Goal: Complete application form: Complete application form

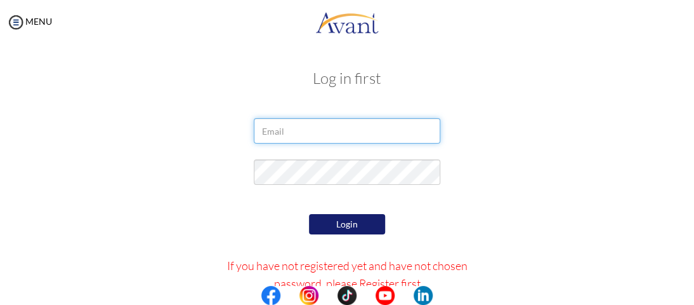
click at [333, 131] on input "email" at bounding box center [347, 130] width 186 height 25
type input "j"
type input "jimmynyakimwe@gmail.com"
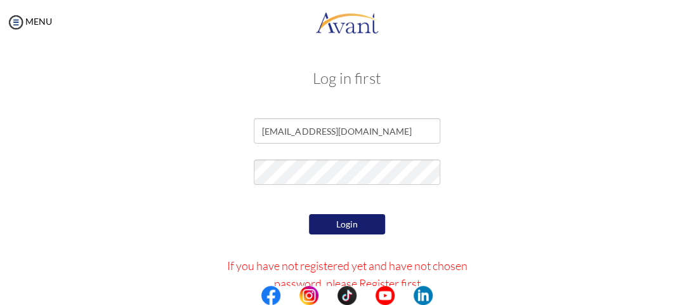
click at [343, 226] on button "Login" at bounding box center [347, 224] width 76 height 20
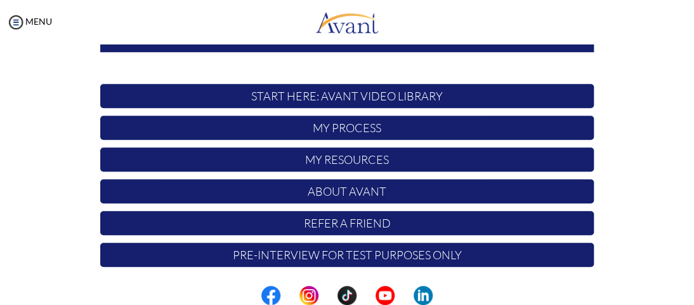
scroll to position [340, 0]
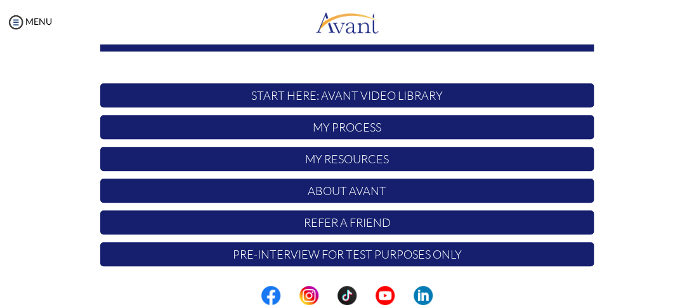
click at [0, 0] on div at bounding box center [0, 0] width 0 height 0
click at [352, 247] on p "Pre-Interview for test purposes only" at bounding box center [347, 254] width 494 height 24
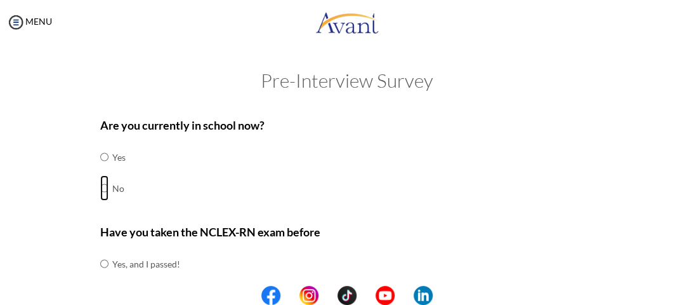
click at [102, 169] on input "radio" at bounding box center [104, 156] width 8 height 25
radio input "true"
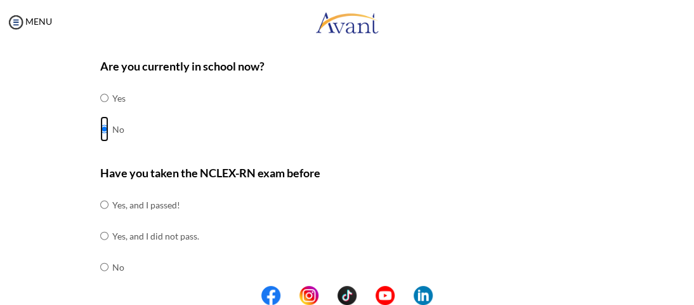
scroll to position [127, 0]
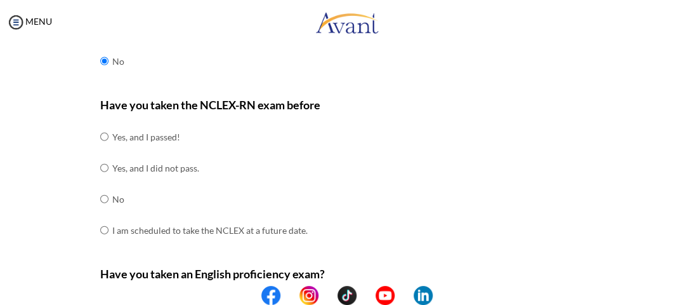
click at [108, 193] on td at bounding box center [110, 198] width 4 height 31
click at [100, 149] on input "radio" at bounding box center [104, 136] width 8 height 25
radio input "true"
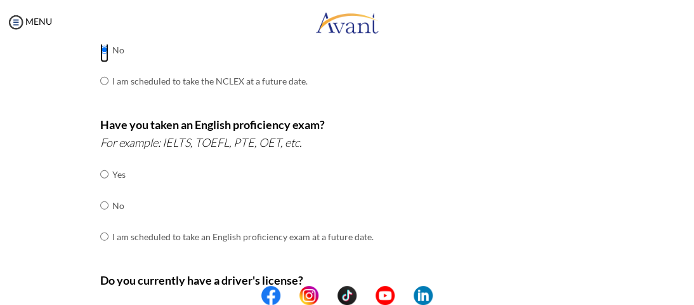
scroll to position [317, 0]
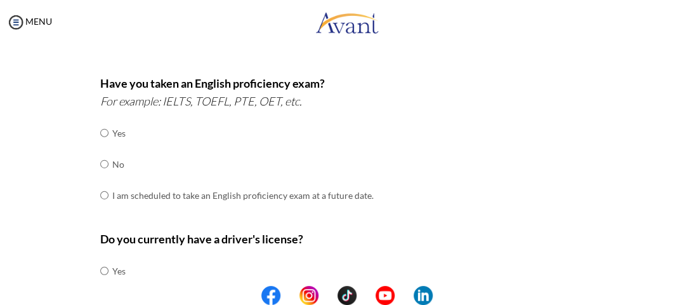
click at [108, 131] on td at bounding box center [110, 132] width 4 height 31
click at [100, 135] on input "radio" at bounding box center [104, 132] width 8 height 25
radio input "true"
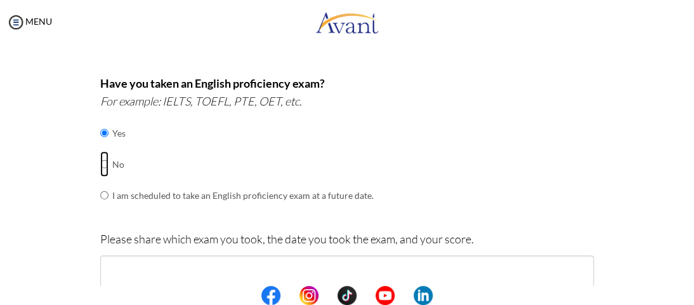
click at [102, 145] on input "radio" at bounding box center [104, 132] width 8 height 25
radio input "true"
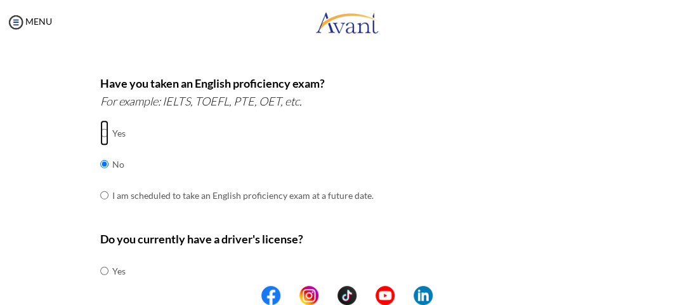
click at [102, 133] on input "radio" at bounding box center [104, 132] width 8 height 25
radio input "true"
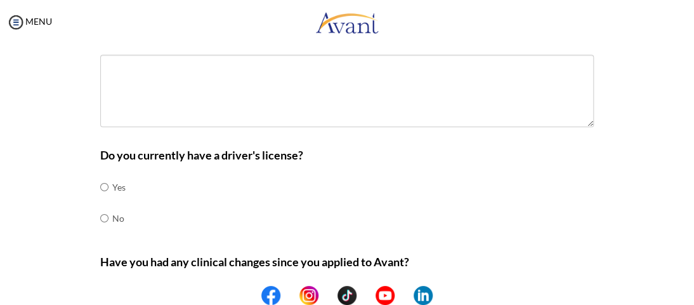
scroll to position [444, 0]
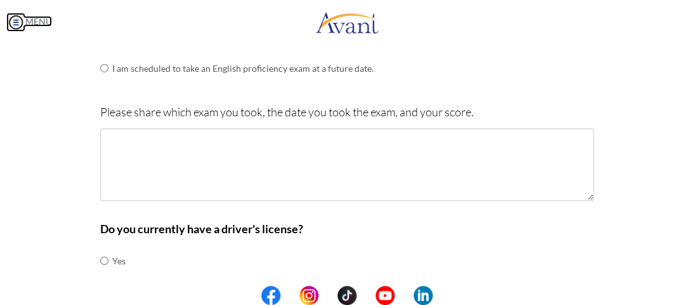
click at [20, 22] on img at bounding box center [15, 22] width 19 height 19
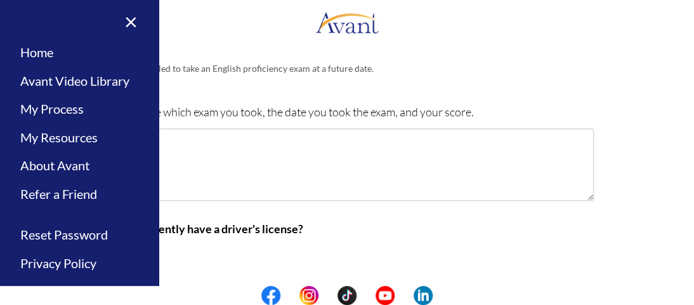
click at [183, 110] on p "Please share which exam you took, the date you took the exam, and your score." at bounding box center [347, 112] width 494 height 18
click at [188, 96] on div "Are you currently in school now? Yes No Have you taken the NCLEX-RN exam before…" at bounding box center [347, 62] width 494 height 781
click at [195, 88] on div "Have you taken an English proficiency exam? For example: IELTS, TOEFL, PTE, OET…" at bounding box center [347, 21] width 494 height 149
click at [202, 87] on div "Have you taken an English proficiency exam? For example: IELTS, TOEFL, PTE, OET…" at bounding box center [347, 21] width 494 height 149
click at [123, 19] on link "×" at bounding box center [123, 21] width 39 height 43
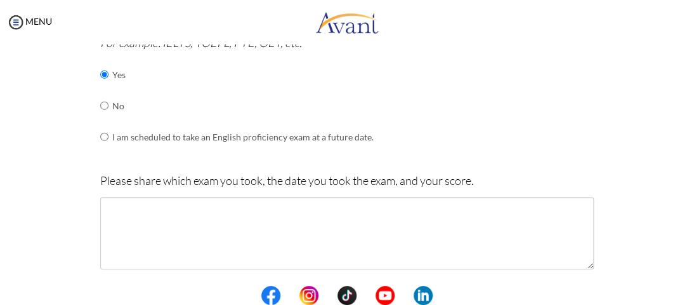
scroll to position [317, 0]
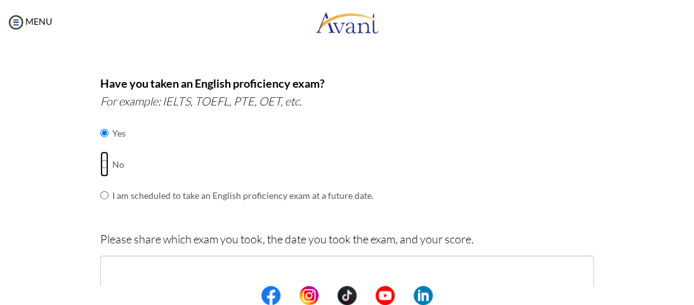
click at [100, 145] on input "radio" at bounding box center [104, 132] width 8 height 25
radio input "true"
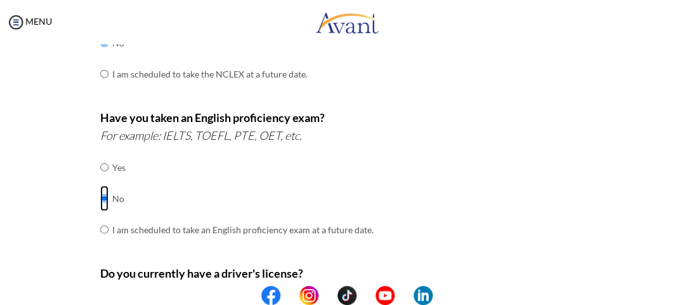
scroll to position [378, 0]
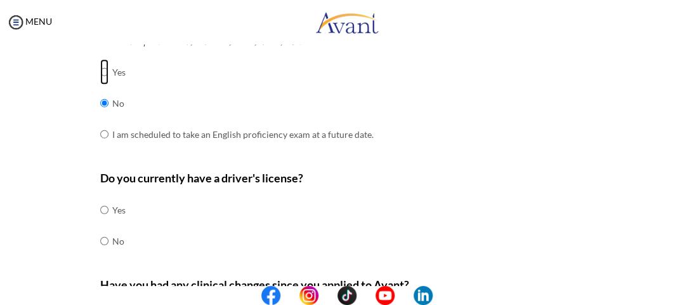
click at [101, 72] on input "radio" at bounding box center [104, 71] width 8 height 25
radio input "true"
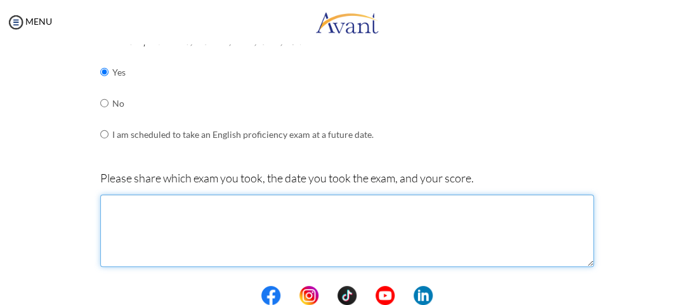
click at [100, 202] on textarea at bounding box center [347, 230] width 494 height 72
type textarea "2"
click at [185, 211] on textarea "[DATE] band 6 listening 5.5" at bounding box center [347, 230] width 494 height 72
click at [183, 204] on textarea "[DATE] band 6 listening 5.5" at bounding box center [347, 230] width 494 height 72
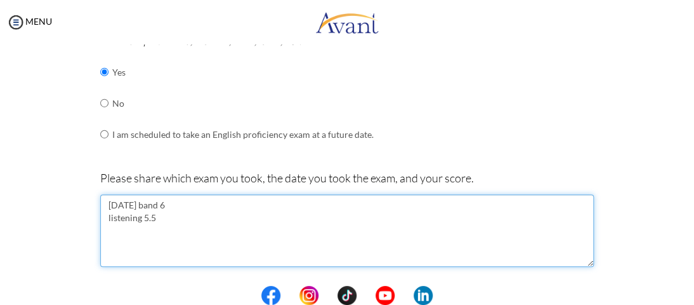
click at [108, 226] on textarea "[DATE] band 6 listening 5.5" at bounding box center [347, 230] width 494 height 72
type textarea "[DATE] band 6 listening 5.5 reading 6.0 writing 6.0 speaking6.0"
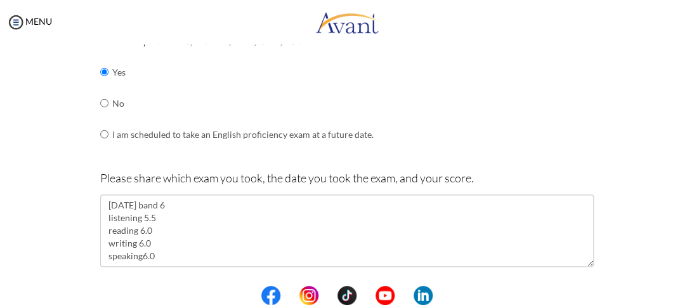
click at [212, 275] on div "Please share which exam you took, the date you took the exam, and your score. […" at bounding box center [347, 224] width 494 height 110
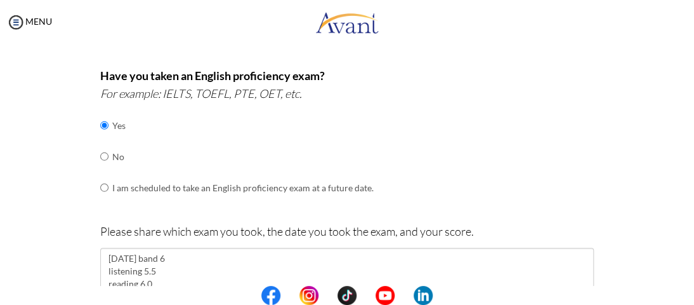
scroll to position [315, 0]
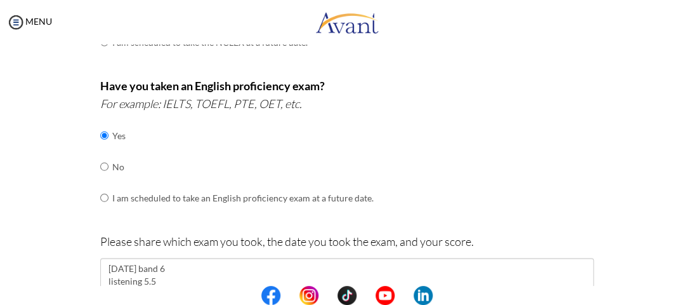
click at [490, 181] on div "Have you taken an English proficiency exam? For example: IELTS, TOEFL, PTE, OET…" at bounding box center [347, 151] width 494 height 149
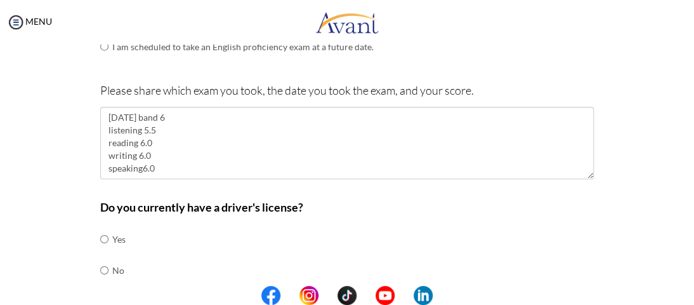
scroll to position [622, 0]
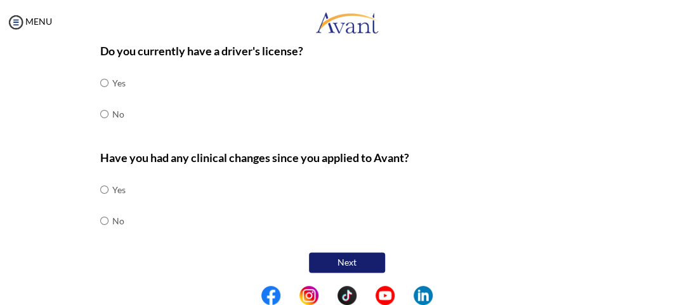
click at [108, 190] on td at bounding box center [110, 189] width 4 height 31
click at [108, 182] on td at bounding box center [110, 189] width 4 height 31
click at [100, 187] on input "radio" at bounding box center [104, 188] width 8 height 25
radio input "true"
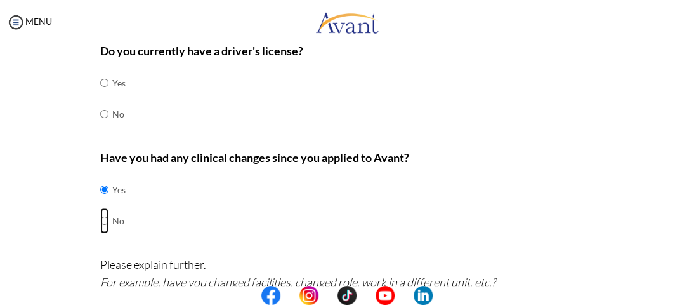
click at [102, 202] on input "radio" at bounding box center [104, 188] width 8 height 25
radio input "true"
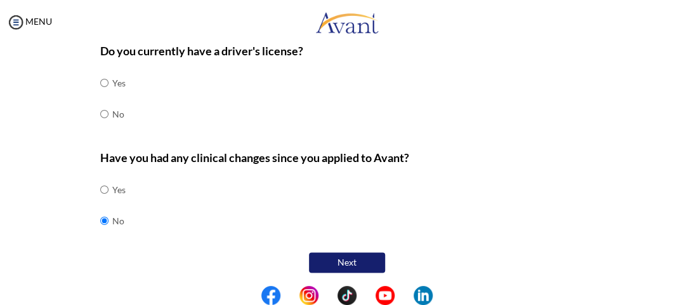
click at [338, 252] on button "Next" at bounding box center [347, 262] width 76 height 20
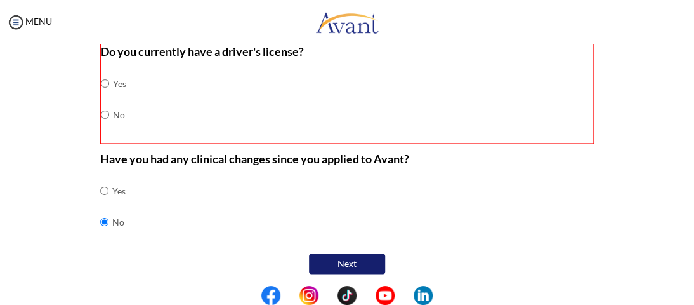
scroll to position [612, 0]
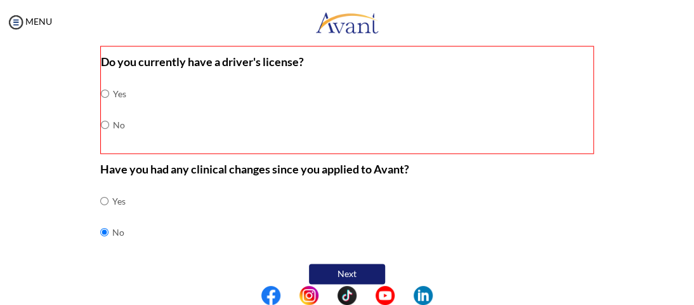
click at [109, 121] on td at bounding box center [111, 124] width 4 height 31
click at [101, 106] on input "radio" at bounding box center [105, 93] width 8 height 25
radio input "true"
click at [325, 263] on button "Next" at bounding box center [347, 273] width 76 height 20
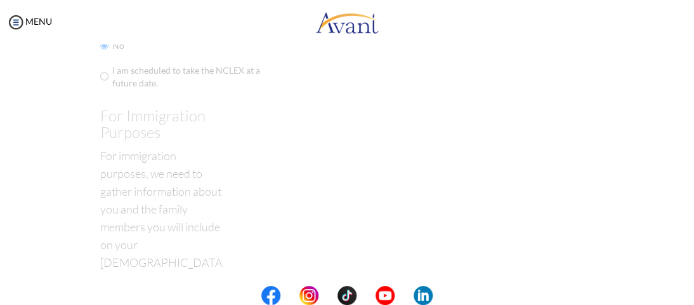
scroll to position [25, 0]
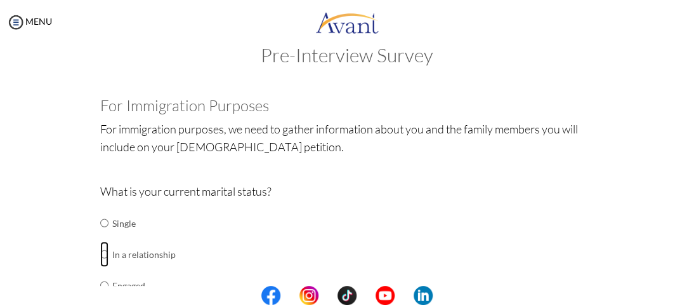
click at [101, 235] on input "radio" at bounding box center [104, 222] width 8 height 25
radio input "true"
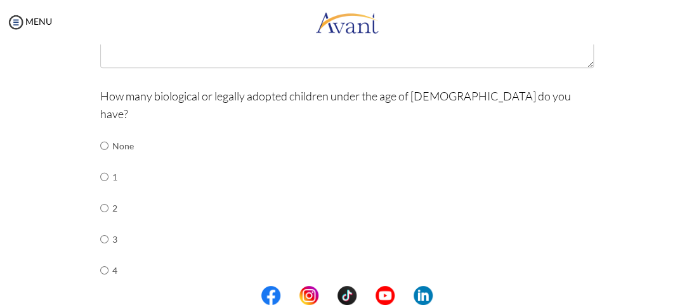
scroll to position [496, 0]
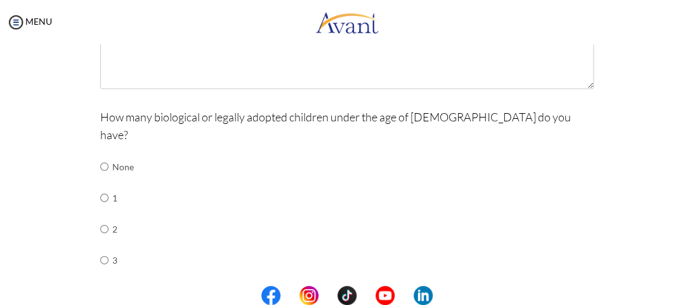
click at [108, 151] on td at bounding box center [110, 166] width 4 height 31
click at [94, 148] on div "Are you currently in school now? Yes No Have you taken the NCLEX-RN exam before…" at bounding box center [347, 49] width 513 height 870
click at [100, 154] on input "radio" at bounding box center [104, 166] width 8 height 25
radio input "true"
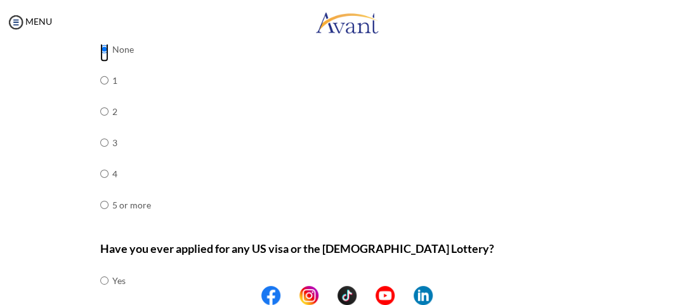
scroll to position [686, 0]
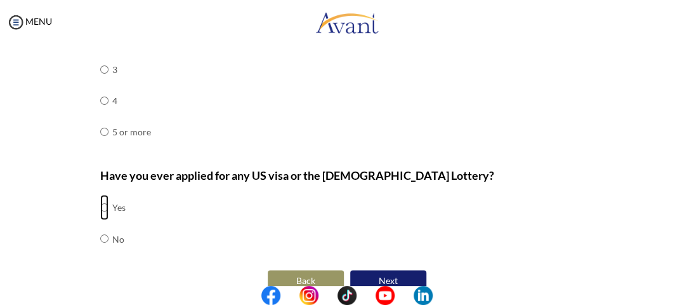
click at [100, 194] on input "radio" at bounding box center [104, 206] width 8 height 25
radio input "true"
click at [399, 270] on button "Next" at bounding box center [388, 280] width 76 height 20
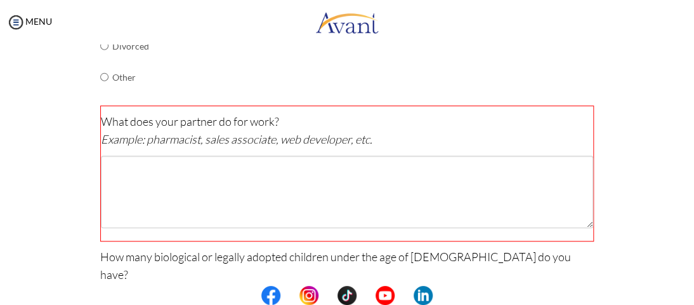
scroll to position [291, 0]
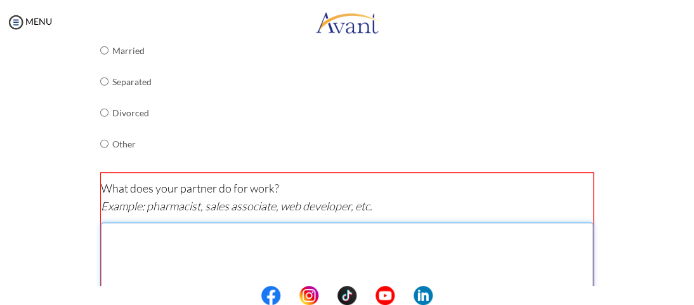
click at [170, 226] on textarea at bounding box center [347, 258] width 492 height 72
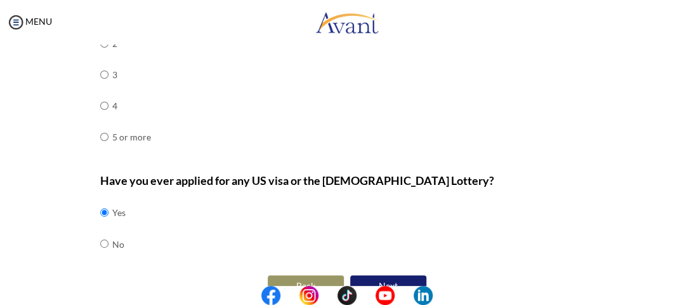
scroll to position [688, 0]
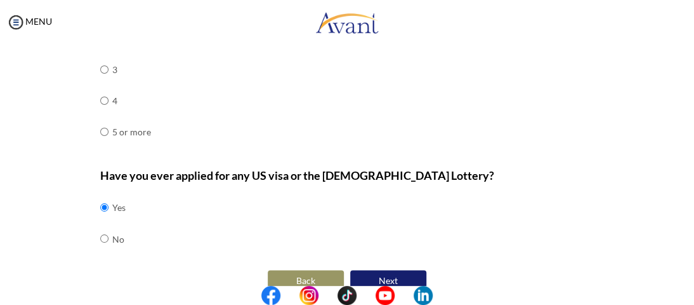
type textarea "nurse"
click at [363, 270] on button "Next" at bounding box center [388, 280] width 76 height 20
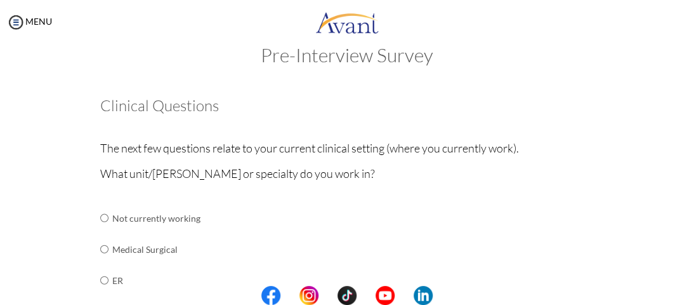
scroll to position [89, 0]
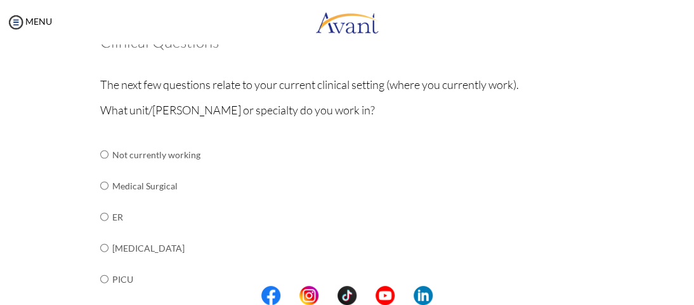
click at [108, 186] on td at bounding box center [110, 185] width 4 height 31
click at [100, 167] on input "radio" at bounding box center [104, 153] width 8 height 25
radio input "true"
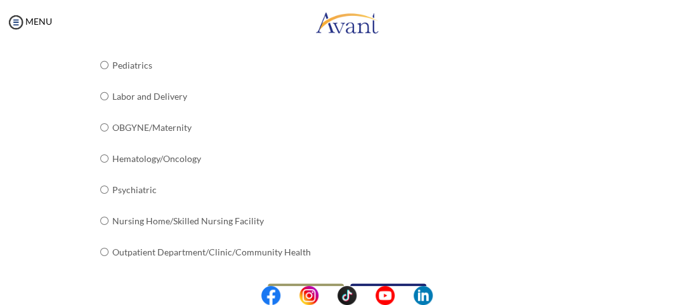
scroll to position [613, 0]
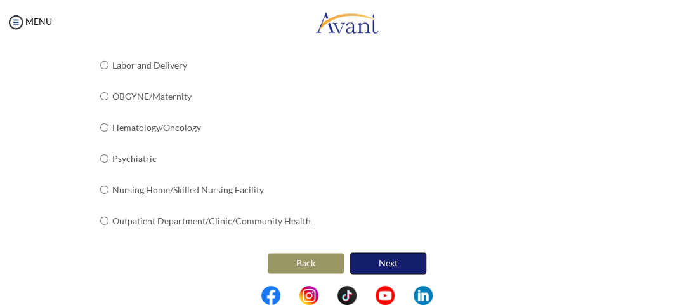
click at [360, 252] on button "Next" at bounding box center [388, 263] width 76 height 22
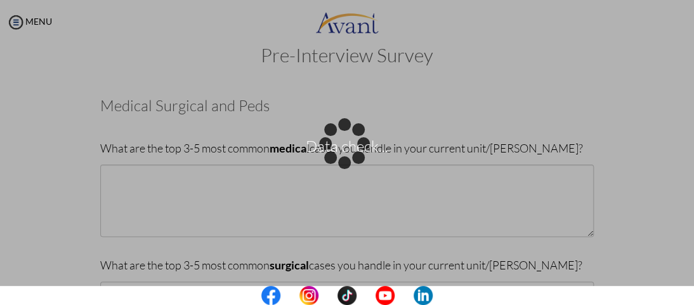
click at [338, 161] on div "Data check..." at bounding box center [347, 152] width 18 height 18
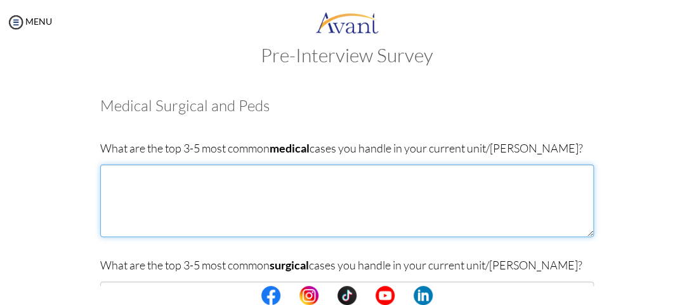
click at [212, 181] on textarea at bounding box center [347, 200] width 494 height 72
type textarea "[MEDICAL_DATA] [MEDICAL_DATA] [MEDICAL_DATA]"
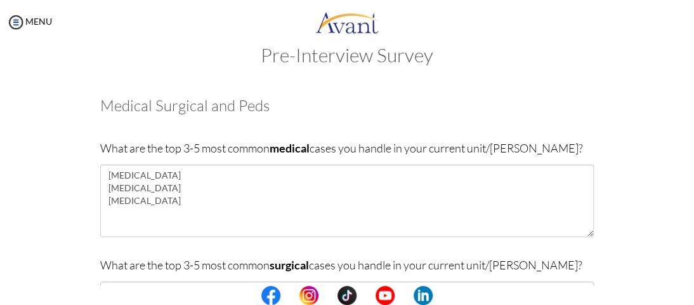
click at [176, 291] on center at bounding box center [347, 294] width 694 height 19
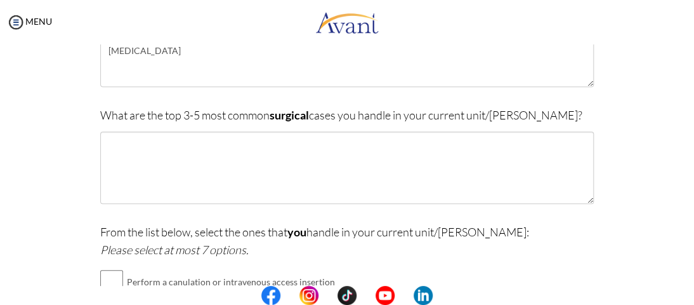
scroll to position [188, 0]
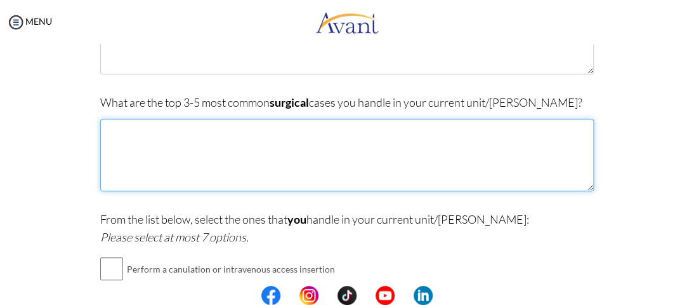
click at [148, 131] on textarea at bounding box center [347, 155] width 494 height 72
click at [152, 153] on textarea "[MEDICAL_DATA] burns celluritis" at bounding box center [347, 155] width 494 height 72
click at [107, 155] on textarea "[MEDICAL_DATA] burns celluritis" at bounding box center [347, 155] width 494 height 72
drag, startPoint x: 102, startPoint y: 155, endPoint x: 154, endPoint y: 158, distance: 52.8
click at [154, 158] on textarea "[MEDICAL_DATA] burns celluritis" at bounding box center [347, 155] width 494 height 72
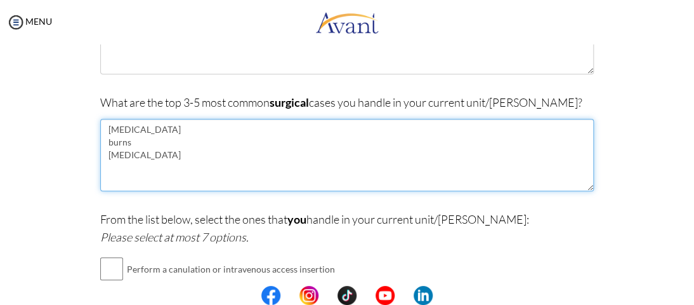
click at [193, 149] on textarea "[MEDICAL_DATA] burns [MEDICAL_DATA]" at bounding box center [347, 155] width 494 height 72
type textarea "[MEDICAL_DATA] burns [MEDICAL_DATA]"
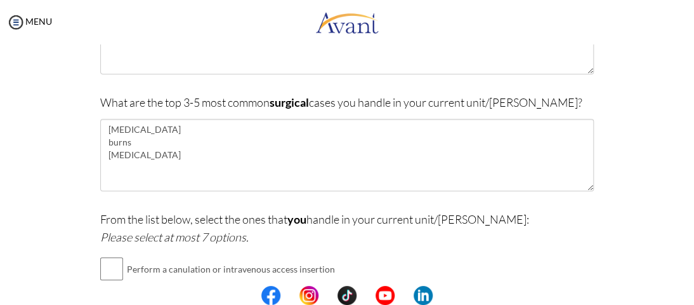
click at [123, 261] on td at bounding box center [125, 268] width 4 height 31
click at [112, 262] on input "checkbox" at bounding box center [111, 268] width 23 height 25
checkbox input "true"
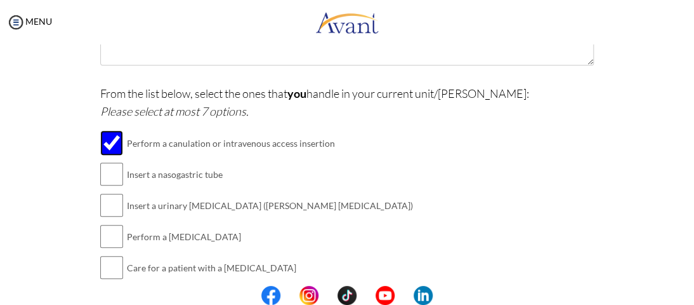
scroll to position [314, 0]
click at [100, 167] on input "checkbox" at bounding box center [111, 173] width 23 height 25
checkbox input "true"
click at [105, 198] on input "checkbox" at bounding box center [111, 204] width 23 height 25
checkbox input "true"
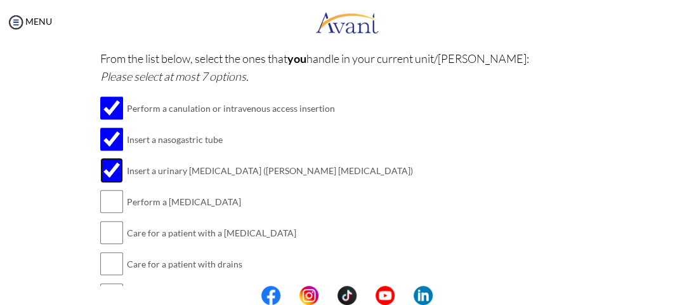
scroll to position [351, 0]
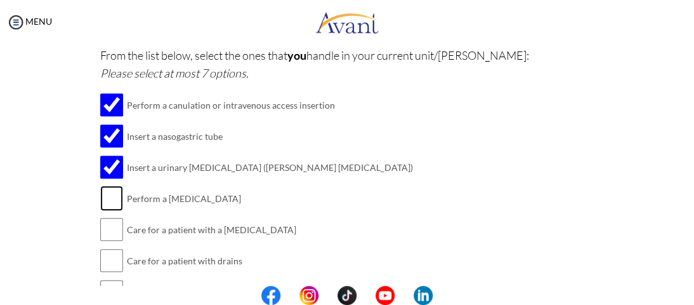
click at [109, 188] on input "checkbox" at bounding box center [111, 197] width 23 height 25
checkbox input "true"
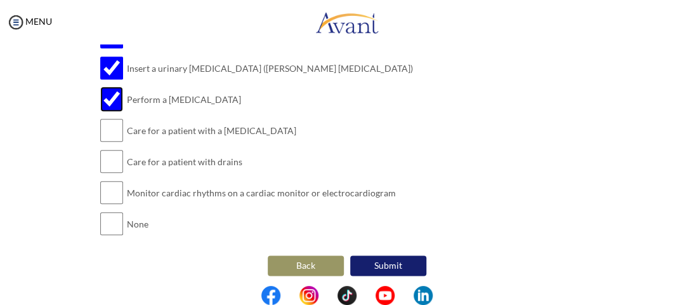
scroll to position [454, 0]
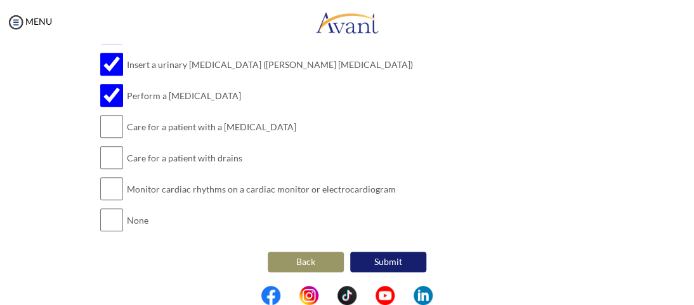
click at [391, 259] on button "Submit" at bounding box center [388, 261] width 76 height 20
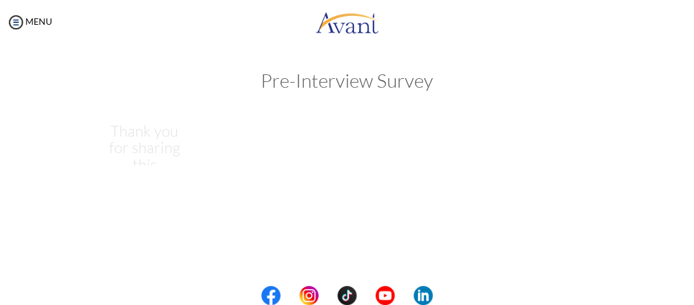
scroll to position [0, 0]
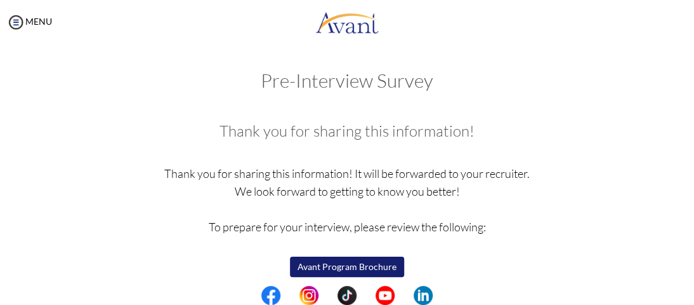
click at [376, 264] on button "Avant Program Brochure" at bounding box center [347, 266] width 114 height 20
